Goal: Obtain resource: Obtain resource

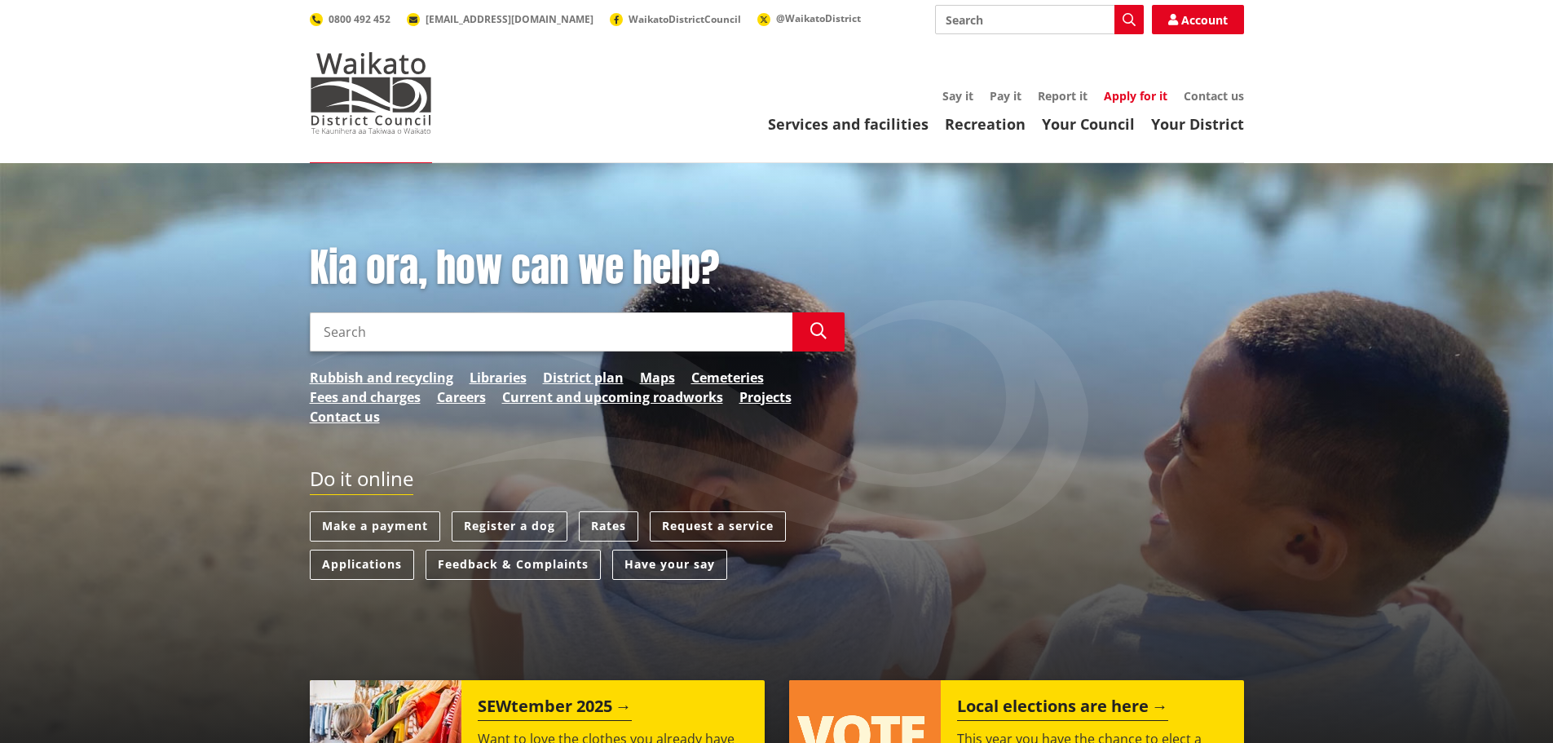
click at [1144, 95] on link "Apply for it" at bounding box center [1136, 95] width 64 height 15
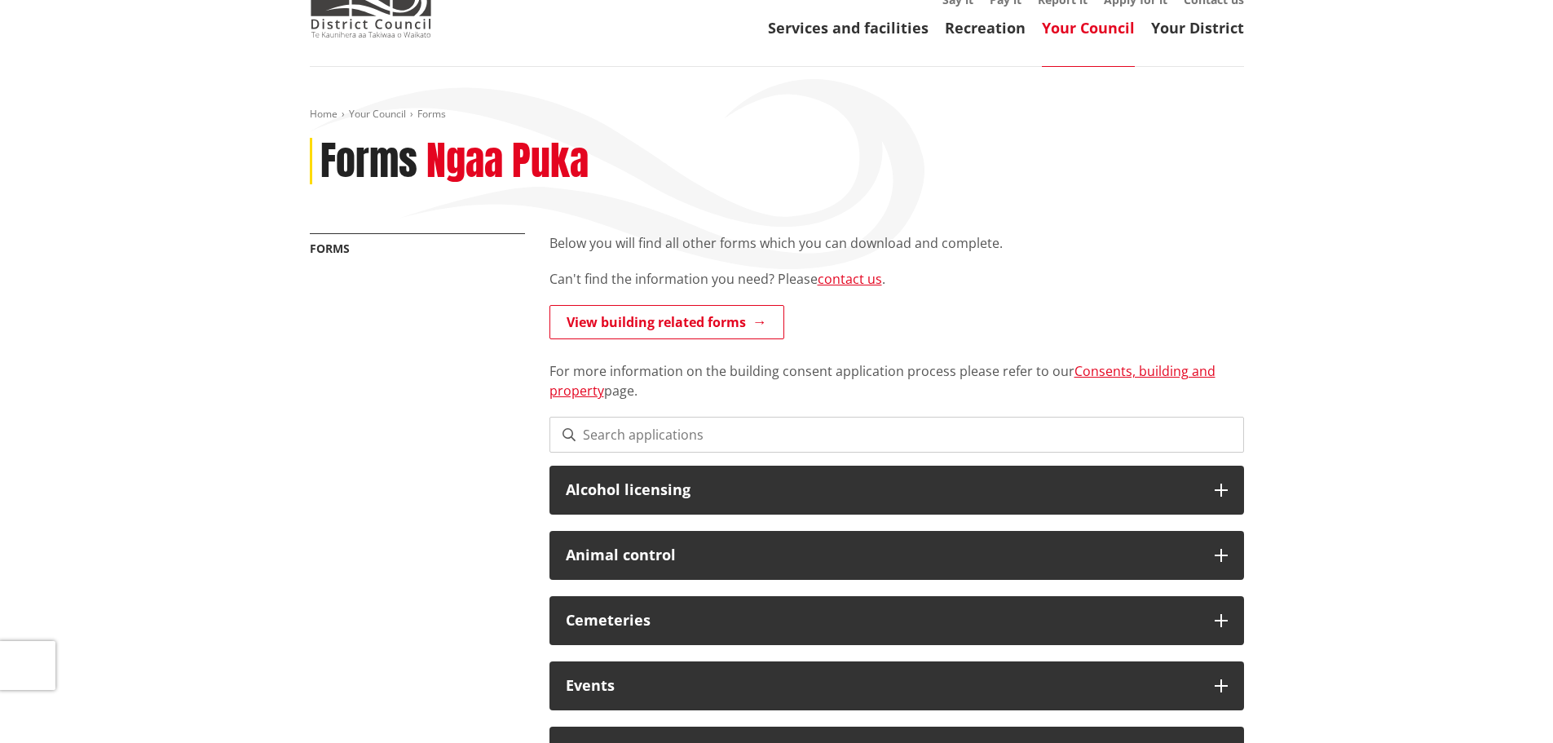
scroll to position [82, 0]
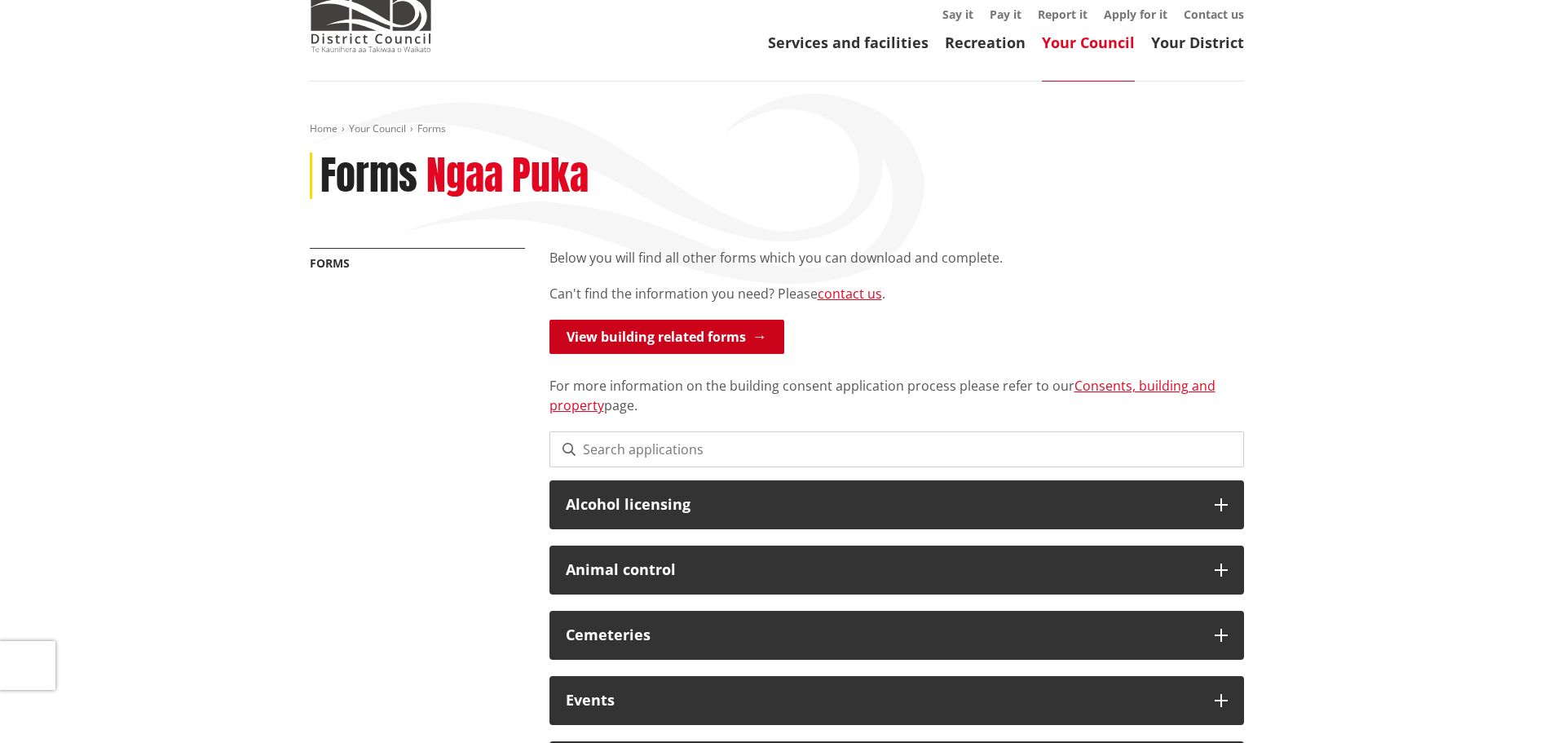
click at [673, 333] on link "View building related forms" at bounding box center [667, 337] width 235 height 34
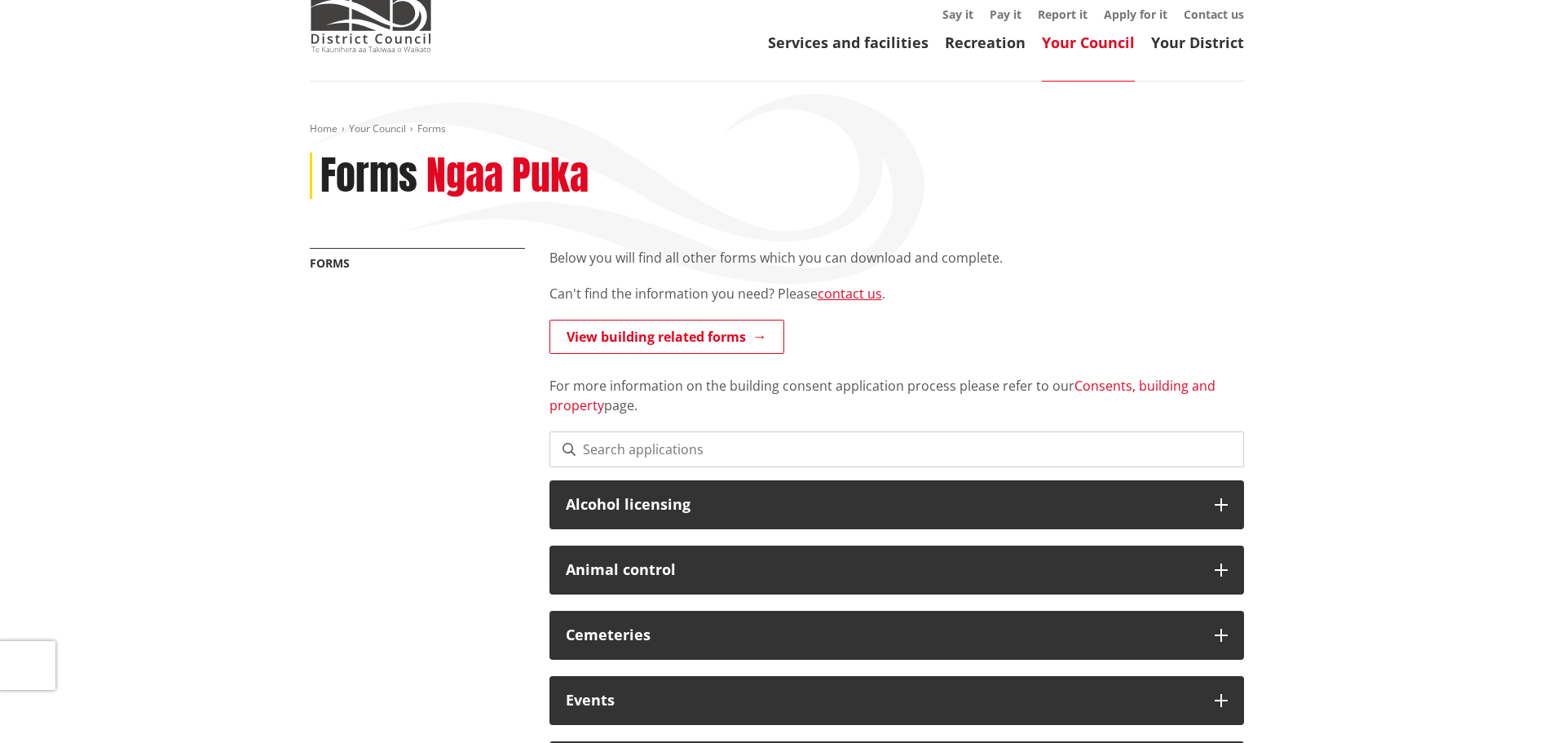
click at [1111, 384] on link "Consents, building and property" at bounding box center [883, 396] width 666 height 38
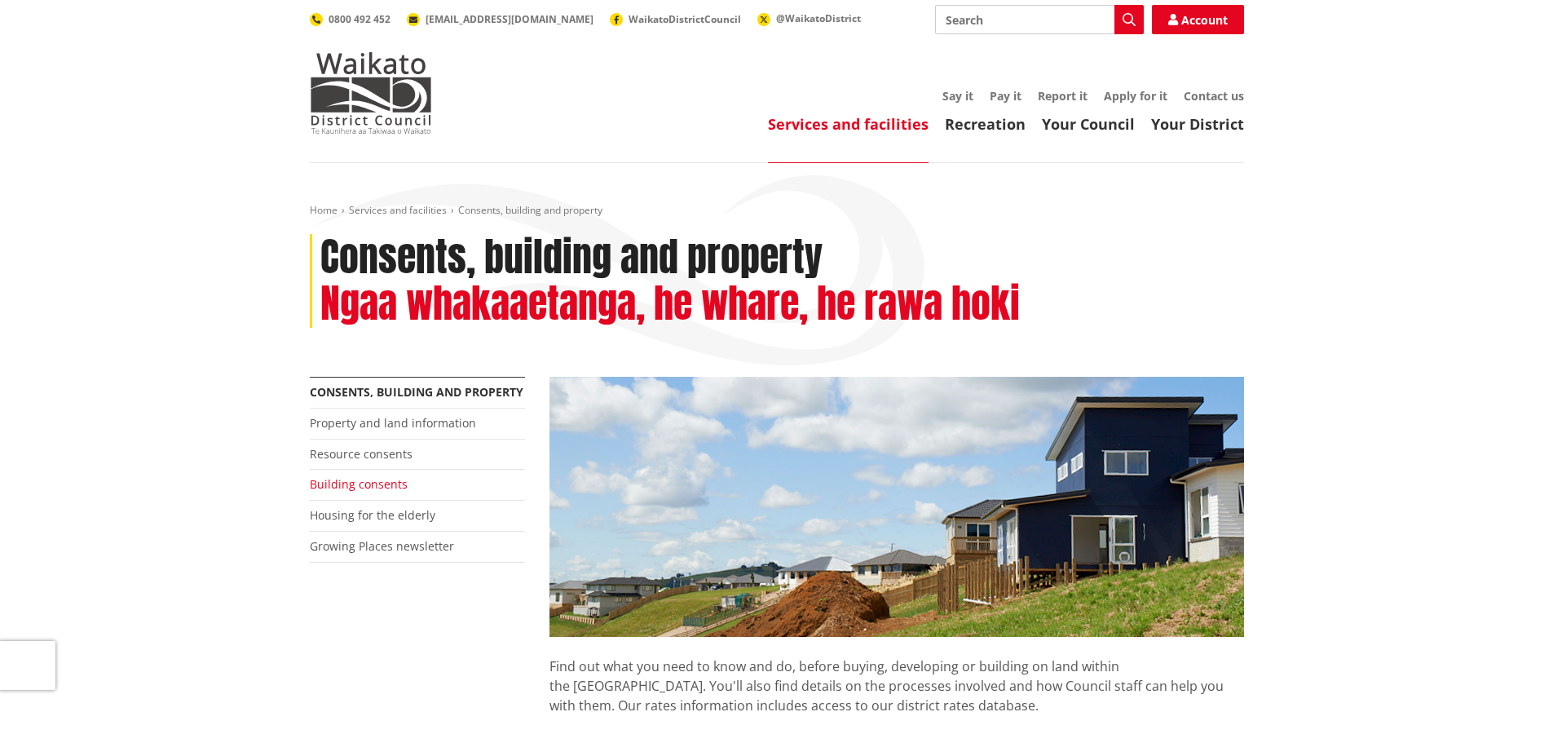
click at [352, 487] on link "Building consents" at bounding box center [359, 483] width 98 height 15
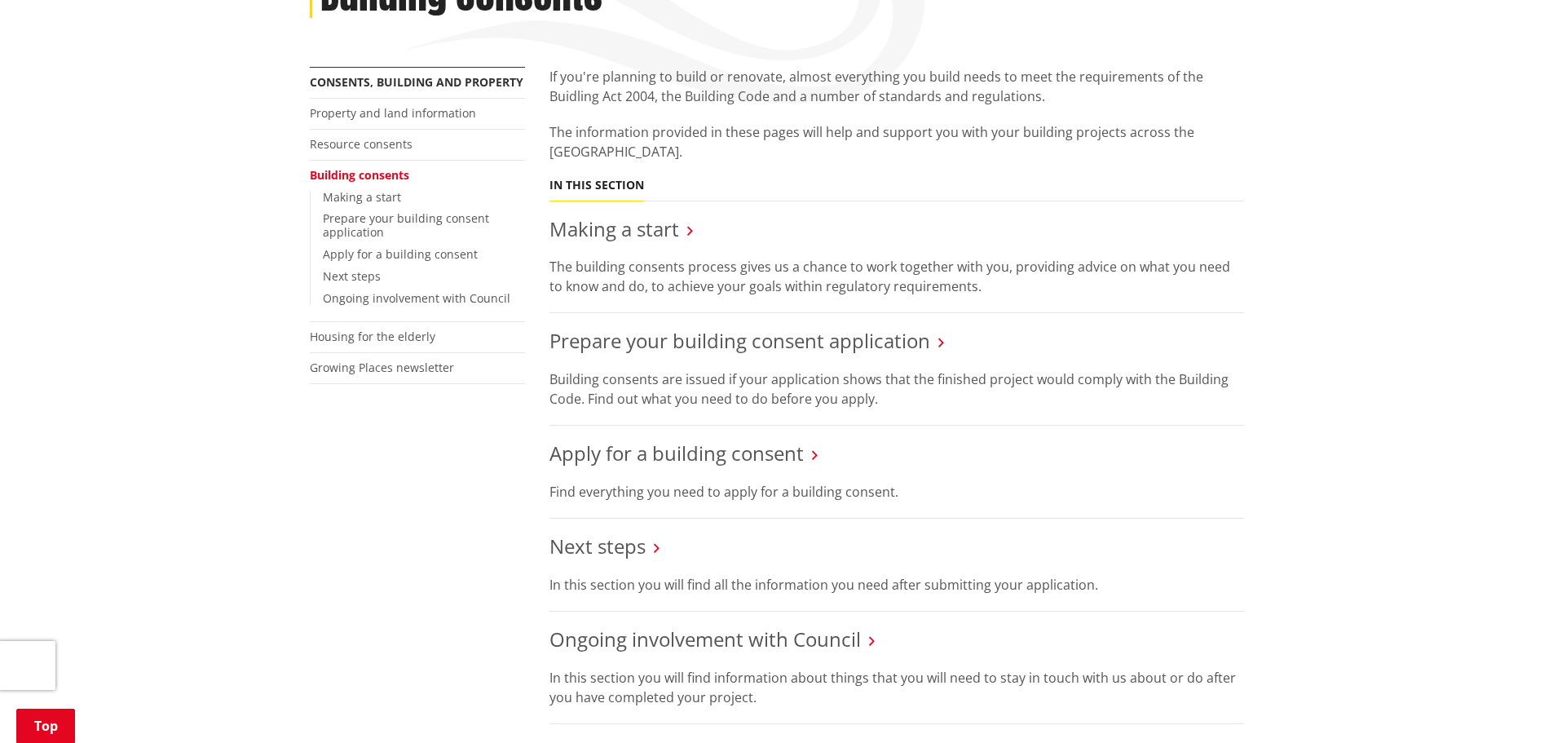
scroll to position [326, 0]
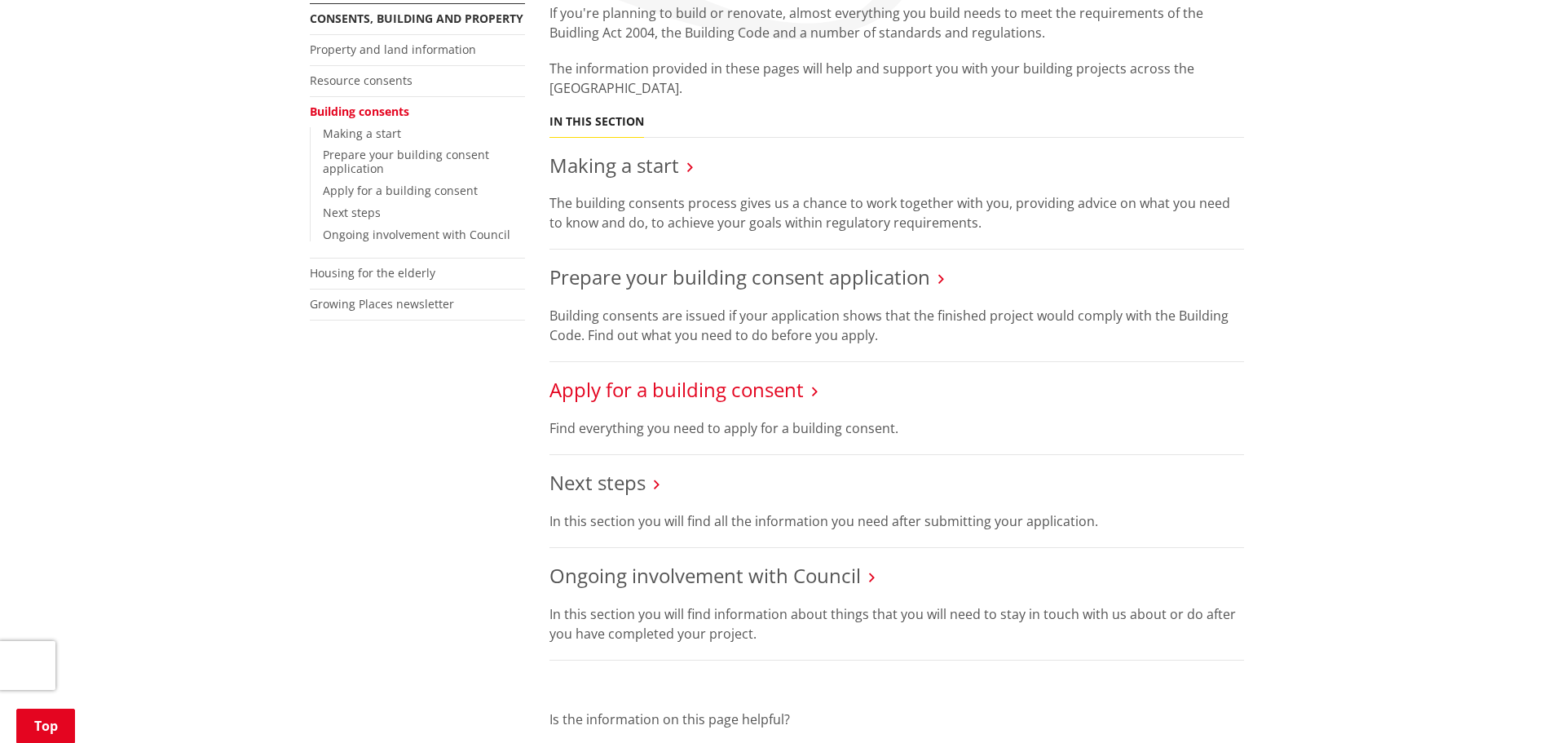
click at [767, 383] on link "Apply for a building consent" at bounding box center [677, 389] width 254 height 27
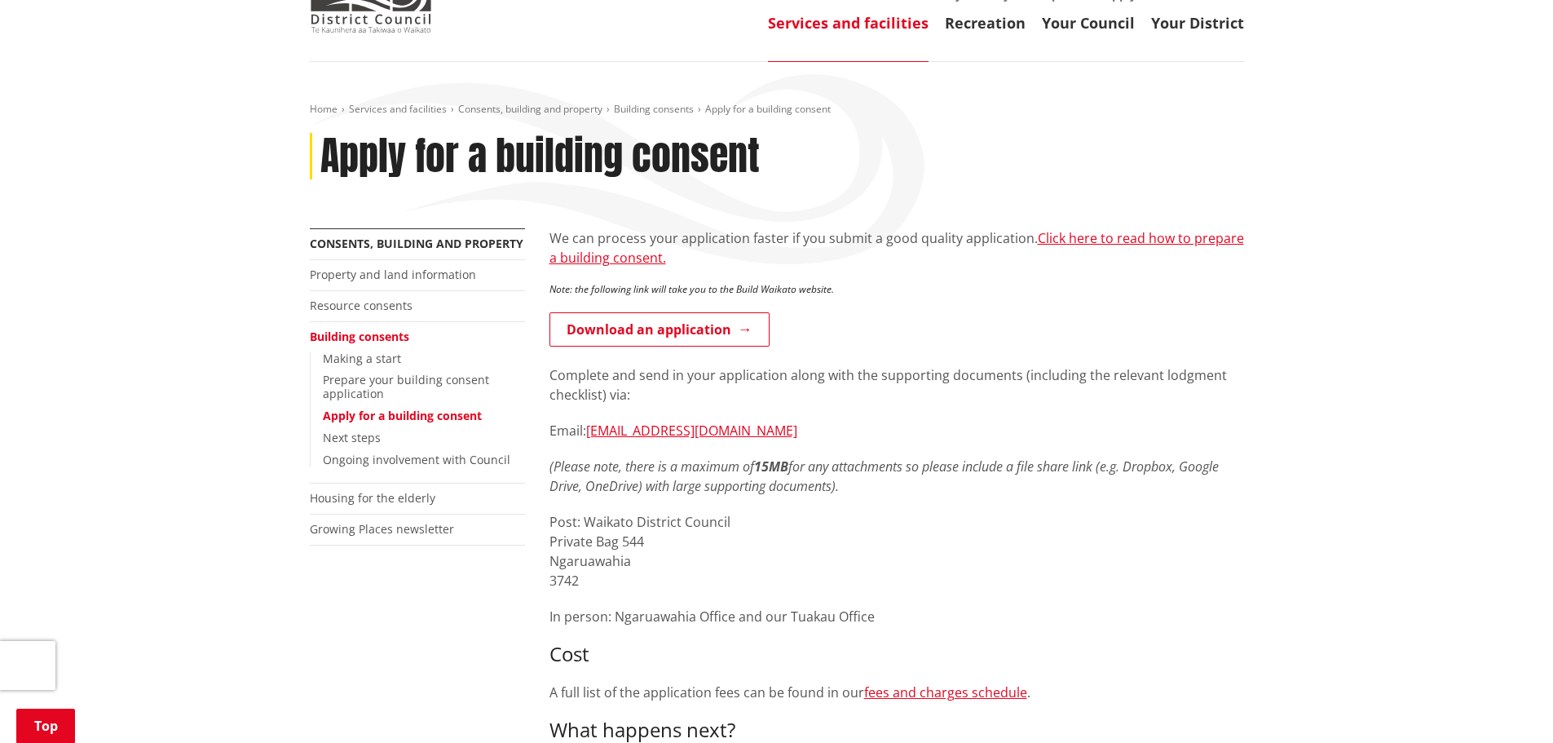
scroll to position [82, 0]
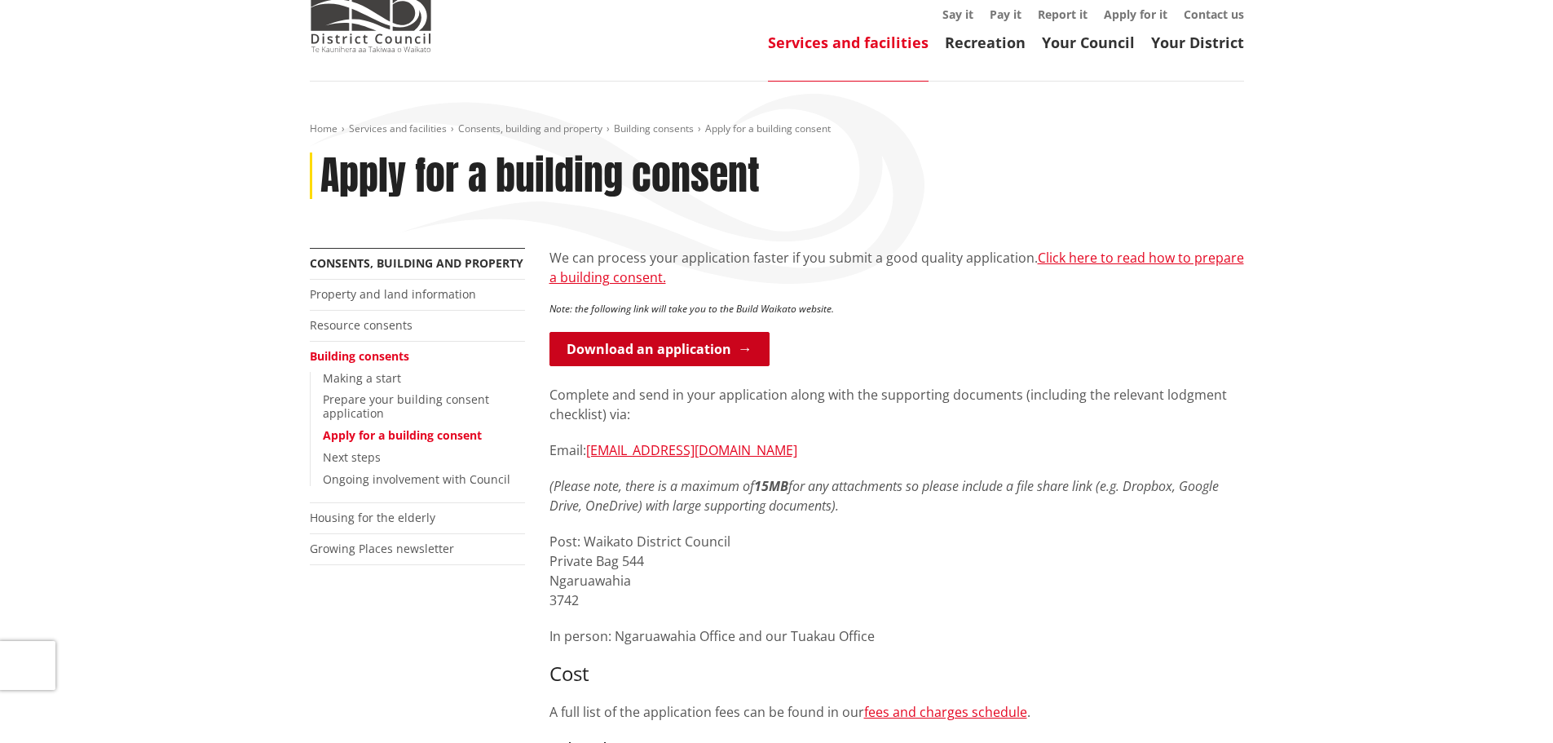
click at [651, 353] on link "Download an application" at bounding box center [660, 349] width 220 height 34
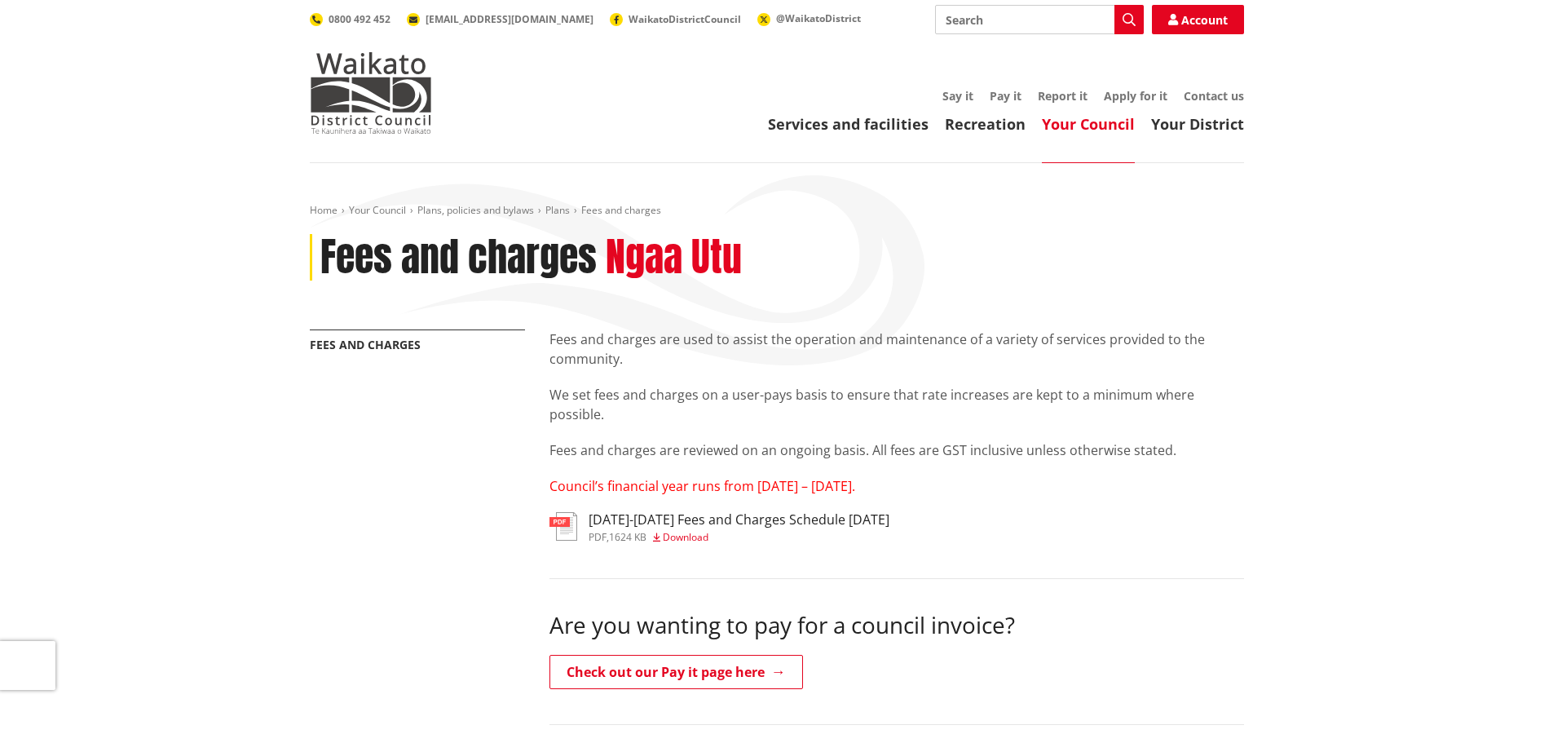
click at [621, 522] on h3 "2025-2027 Fees and Charges Schedule June 2025" at bounding box center [739, 519] width 301 height 15
